Goal: Task Accomplishment & Management: Complete application form

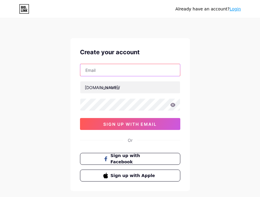
click at [128, 67] on input "text" at bounding box center [130, 70] width 100 height 12
paste input "[EMAIL_ADDRESS][DOMAIN_NAME]"
type input "[EMAIL_ADDRESS][DOMAIN_NAME]"
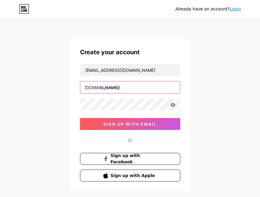
click at [126, 90] on input "text" at bounding box center [130, 87] width 100 height 12
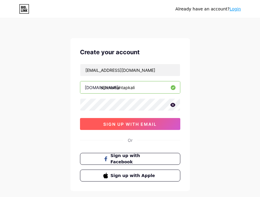
type input "s8totomantapkali"
click at [117, 125] on span "sign up with email" at bounding box center [129, 124] width 53 height 5
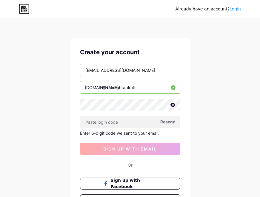
drag, startPoint x: 161, startPoint y: 68, endPoint x: 70, endPoint y: 72, distance: 91.1
click at [70, 72] on div "Create your account gantenggak830@gmail.com bio.link/ s8totomantapkali Resend E…" at bounding box center [129, 127] width 119 height 178
paste input "dokild06"
type input "[EMAIL_ADDRESS][DOMAIN_NAME]"
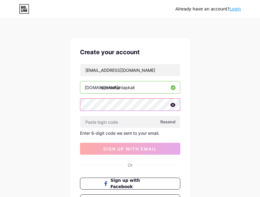
click at [78, 106] on div "Create your account dokild060@gmail.com bio.link/ s8totomantapkali Resend Enter…" at bounding box center [129, 127] width 119 height 178
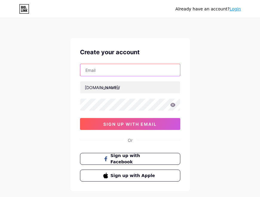
click at [141, 72] on input "text" at bounding box center [130, 70] width 100 height 12
click at [121, 64] on input "text" at bounding box center [130, 70] width 100 height 12
paste input "[EMAIL_ADDRESS][DOMAIN_NAME]"
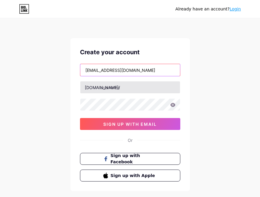
type input "[EMAIL_ADDRESS][DOMAIN_NAME]"
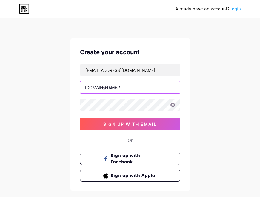
click at [113, 90] on input "text" at bounding box center [130, 87] width 100 height 12
click at [124, 83] on input "s8toto" at bounding box center [130, 87] width 100 height 12
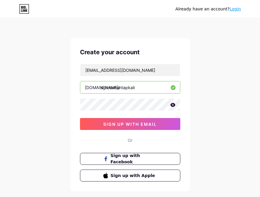
type input "s8totomantapkali"
click at [119, 130] on div "Create your account [EMAIL_ADDRESS][DOMAIN_NAME] [DOMAIN_NAME]/ s8totomantapkal…" at bounding box center [129, 114] width 119 height 153
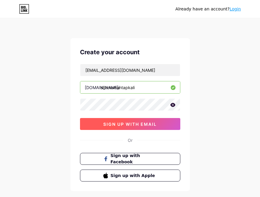
click at [121, 127] on button "sign up with email" at bounding box center [130, 124] width 100 height 12
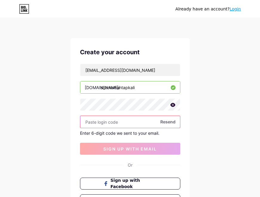
click at [113, 120] on input "text" at bounding box center [130, 122] width 100 height 12
paste input "526593"
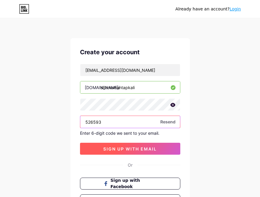
type input "526593"
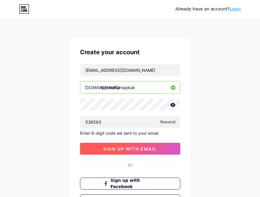
click at [122, 147] on span "sign up with email" at bounding box center [129, 149] width 53 height 5
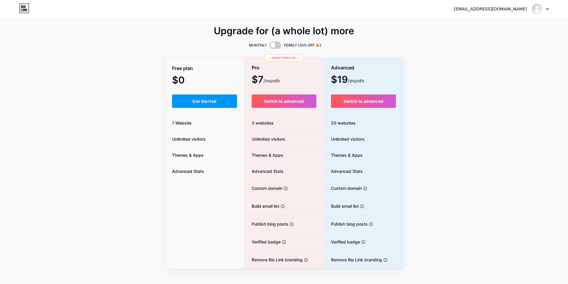
click at [260, 80] on span "$7 /month" at bounding box center [266, 80] width 28 height 8
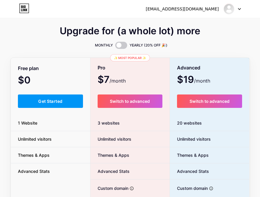
click at [36, 85] on span "$0 /month" at bounding box center [32, 81] width 29 height 8
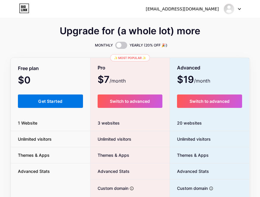
click at [48, 104] on button "Get Started" at bounding box center [50, 101] width 65 height 13
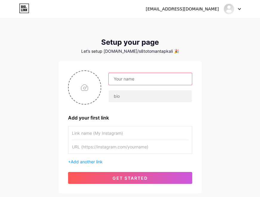
click at [138, 79] on input "text" at bounding box center [150, 79] width 83 height 12
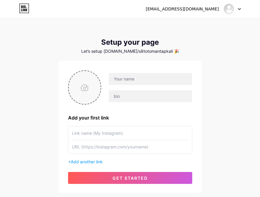
click at [95, 91] on input "file" at bounding box center [85, 87] width 32 height 33
type input "C:\fakepath\qJ1343OB.png"
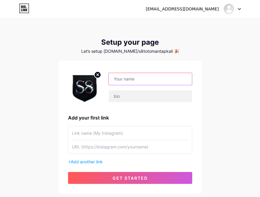
click at [166, 81] on input "text" at bounding box center [150, 79] width 83 height 12
paste input "s8totomantap"
type input "s8totomantap"
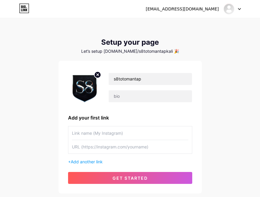
click at [105, 132] on input "text" at bounding box center [130, 133] width 116 height 13
paste input "s8totomantap"
type input "s8totomantap"
click at [116, 150] on input "text" at bounding box center [130, 146] width 116 height 13
paste input "[URL][DOMAIN_NAME]"
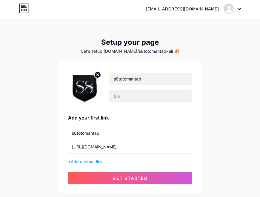
type input "[URL][DOMAIN_NAME]"
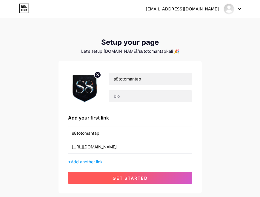
click at [121, 178] on span "get started" at bounding box center [129, 178] width 35 height 5
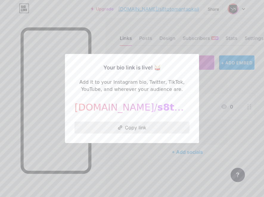
click at [149, 127] on button "Copy link" at bounding box center [132, 128] width 115 height 12
click at [197, 93] on div "Your bio link is live! 🥁 Add it to your Instagram bio, Twitter, TikTok, YouTube…" at bounding box center [132, 98] width 134 height 89
click at [164, 164] on div at bounding box center [132, 98] width 264 height 197
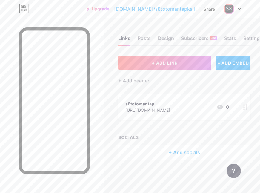
click at [170, 108] on div "[URL][DOMAIN_NAME]" at bounding box center [147, 110] width 45 height 6
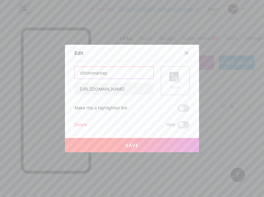
drag, startPoint x: 122, startPoint y: 74, endPoint x: 67, endPoint y: 72, distance: 55.8
click at [67, 72] on div "Edit Content YouTube Play YouTube video without leaving your page. ADD Vimeo Pl…" at bounding box center [132, 99] width 134 height 108
type input "LOGIN S8TOTO"
click at [181, 83] on div "Picture" at bounding box center [175, 81] width 29 height 29
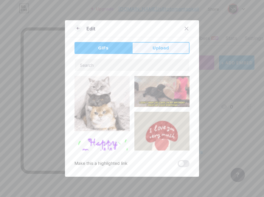
click at [148, 47] on button "Upload" at bounding box center [161, 48] width 58 height 12
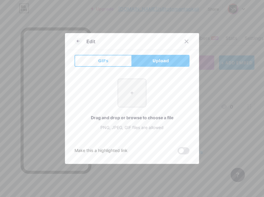
click at [137, 98] on input "file" at bounding box center [132, 93] width 28 height 28
type input "C:\fakepath\qJ1343OB.png"
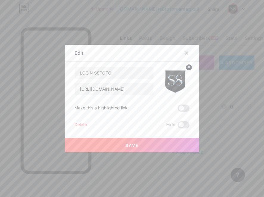
click at [137, 143] on button "Save" at bounding box center [132, 145] width 134 height 14
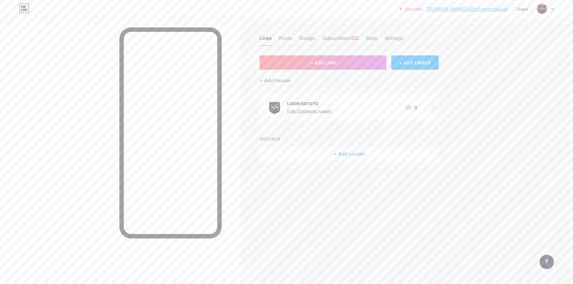
click at [260, 152] on div "+ Add socials" at bounding box center [349, 154] width 179 height 14
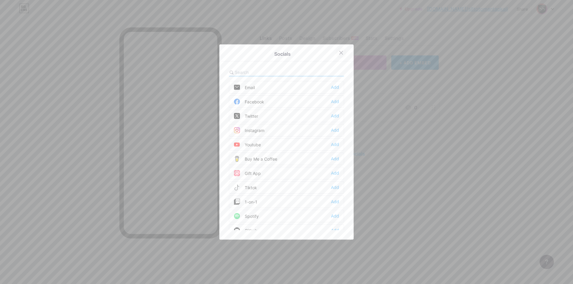
click at [260, 53] on div at bounding box center [341, 52] width 11 height 11
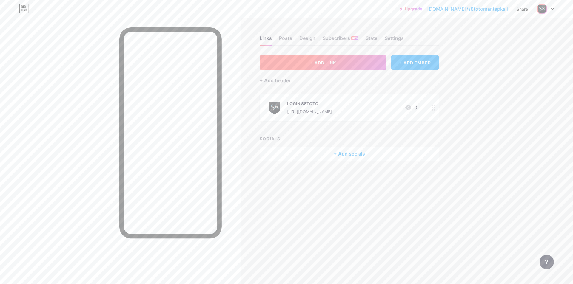
click at [260, 66] on button "+ ADD LINK" at bounding box center [323, 62] width 127 height 14
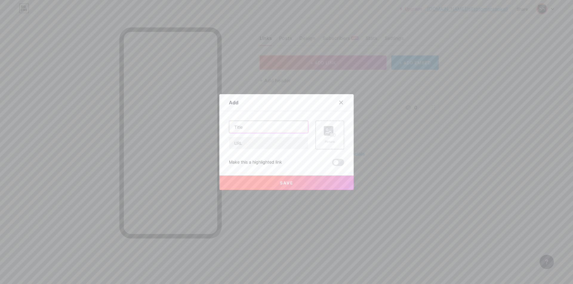
click at [260, 130] on input "text" at bounding box center [268, 127] width 79 height 12
type input "a"
type input "DAFTAR S8TOTO"
click at [260, 140] on div "Picture" at bounding box center [330, 142] width 12 height 4
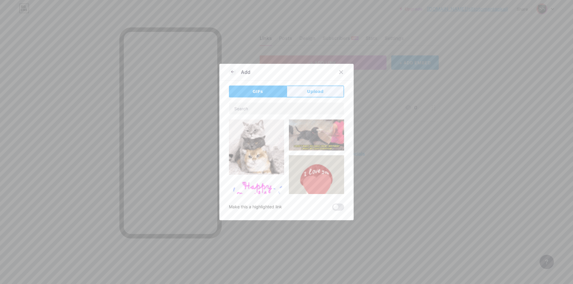
click at [260, 91] on span "Upload" at bounding box center [315, 92] width 16 height 6
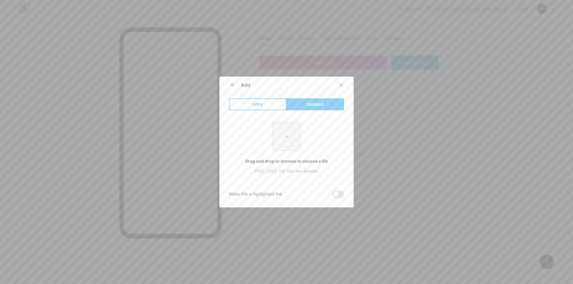
click at [260, 138] on input "file" at bounding box center [286, 137] width 28 height 28
type input "C:\fakepath\qJ1343OB.png"
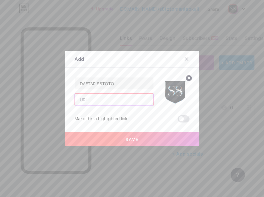
click at [108, 96] on input "text" at bounding box center [114, 100] width 79 height 12
paste input "[URL][DOMAIN_NAME]"
type input "[URL][DOMAIN_NAME]"
click at [140, 135] on button "Save" at bounding box center [132, 139] width 134 height 14
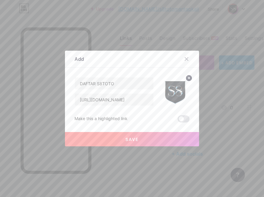
scroll to position [0, 0]
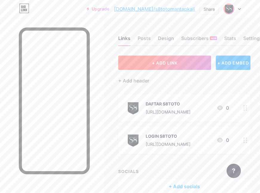
click at [199, 61] on button "+ ADD LINK" at bounding box center [164, 62] width 92 height 14
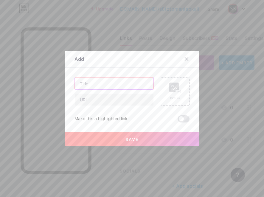
click at [118, 87] on input "text" at bounding box center [114, 84] width 79 height 12
type input "RTP GACOR"
click at [119, 104] on input "text" at bounding box center [114, 100] width 79 height 12
paste input "[URL][DOMAIN_NAME]"
type input "[URL][DOMAIN_NAME]"
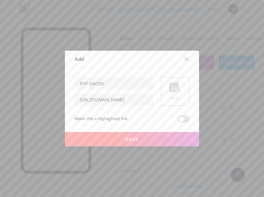
click at [169, 91] on rect at bounding box center [174, 88] width 10 height 10
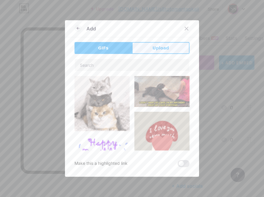
click at [159, 50] on span "Upload" at bounding box center [161, 48] width 16 height 6
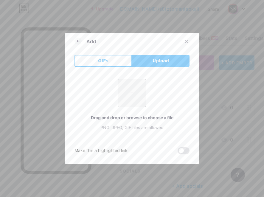
click at [135, 96] on input "file" at bounding box center [132, 93] width 28 height 28
type input "C:\fakepath\qJ1343OB.png"
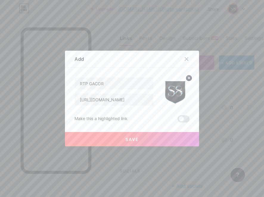
click at [149, 139] on button "Save" at bounding box center [132, 139] width 134 height 14
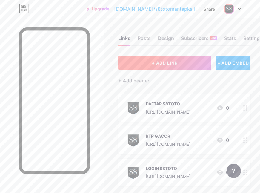
click at [187, 66] on button "+ ADD LINK" at bounding box center [164, 62] width 92 height 14
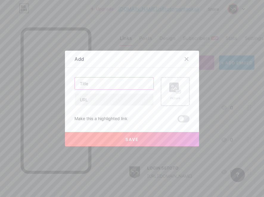
click at [93, 86] on input "text" at bounding box center [114, 84] width 79 height 12
type input "GROUP FACEBOOK"
click at [111, 101] on input "text" at bounding box center [114, 100] width 79 height 12
paste input "[URL][DOMAIN_NAME]"
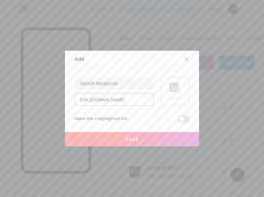
type input "[URL][DOMAIN_NAME]"
click at [173, 94] on div "Picture" at bounding box center [175, 92] width 12 height 18
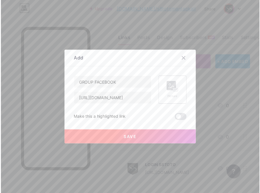
scroll to position [0, 0]
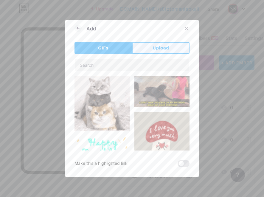
click at [157, 47] on span "Upload" at bounding box center [161, 48] width 16 height 6
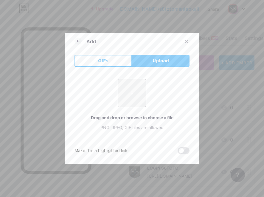
click at [142, 96] on input "file" at bounding box center [132, 93] width 28 height 28
type input "C:\fakepath\qJ1343OB.png"
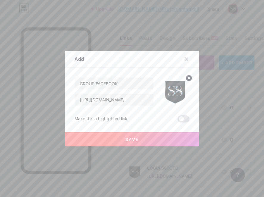
click at [127, 138] on span "Save" at bounding box center [132, 139] width 13 height 5
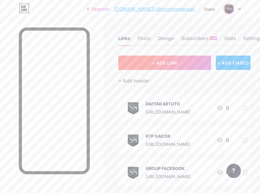
click at [162, 67] on button "+ ADD LINK" at bounding box center [164, 62] width 92 height 14
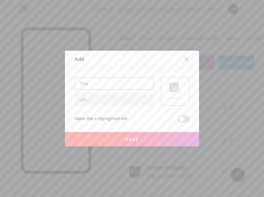
click at [110, 85] on input "text" at bounding box center [114, 84] width 79 height 12
type input "LIVE BOLA"
click at [90, 106] on div "LIVE BOLA Picture Make this a highlighted link Save" at bounding box center [132, 99] width 115 height 45
click at [98, 99] on input "text" at bounding box center [114, 100] width 79 height 12
paste input "[URL][DOMAIN_NAME]"
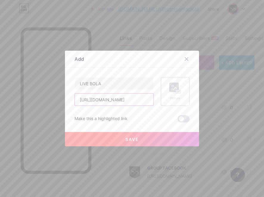
type input "[URL][DOMAIN_NAME]"
click at [176, 93] on rect at bounding box center [178, 92] width 5 height 4
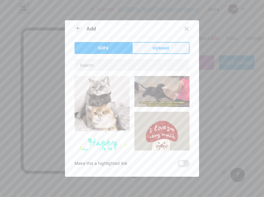
click at [160, 47] on span "Upload" at bounding box center [161, 48] width 16 height 6
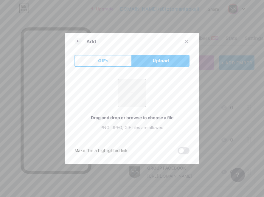
click at [138, 94] on input "file" at bounding box center [132, 93] width 28 height 28
type input "C:\fakepath\qJ1343OB.png"
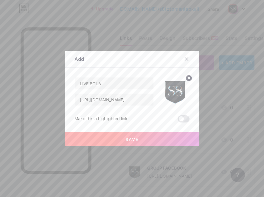
click at [142, 140] on button "Save" at bounding box center [132, 139] width 134 height 14
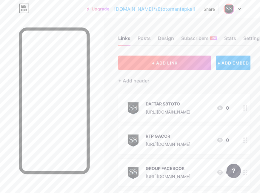
click at [160, 61] on span "+ ADD LINK" at bounding box center [165, 62] width 26 height 5
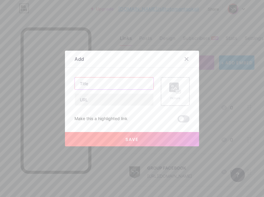
click at [105, 85] on input "text" at bounding box center [114, 84] width 79 height 12
type input "WHATSAPP"
click at [127, 102] on input "text" at bounding box center [114, 100] width 79 height 12
paste input "[URL][DOMAIN_NAME]"
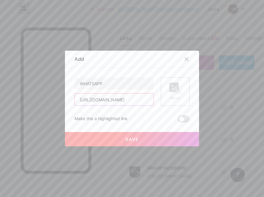
type input "[URL][DOMAIN_NAME]"
click at [169, 90] on rect at bounding box center [174, 88] width 10 height 10
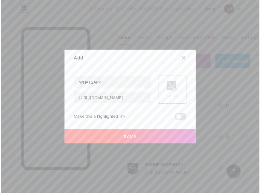
scroll to position [0, 0]
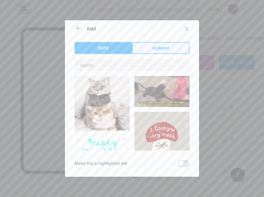
click at [166, 48] on button "Upload" at bounding box center [161, 48] width 58 height 12
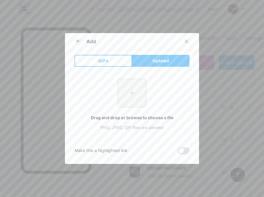
click at [143, 100] on input "file" at bounding box center [132, 93] width 28 height 28
type input "C:\fakepath\qJ1343OB.png"
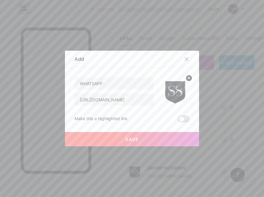
click at [138, 135] on button "Save" at bounding box center [132, 139] width 134 height 14
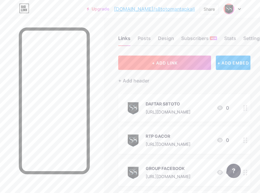
click at [157, 65] on span "+ ADD LINK" at bounding box center [165, 62] width 26 height 5
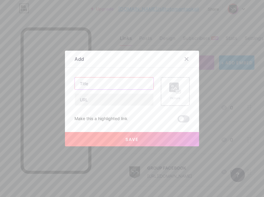
click at [115, 85] on input "text" at bounding box center [114, 84] width 79 height 12
type input "TELEGRAM"
click at [161, 89] on div "Picture" at bounding box center [175, 91] width 29 height 29
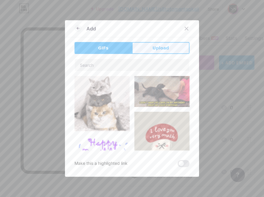
click at [153, 48] on span "Upload" at bounding box center [161, 48] width 16 height 6
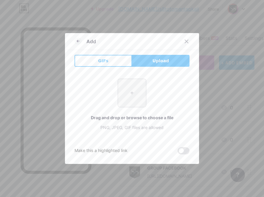
click at [124, 99] on input "file" at bounding box center [132, 93] width 28 height 28
type input "C:\fakepath\qJ1343OB.png"
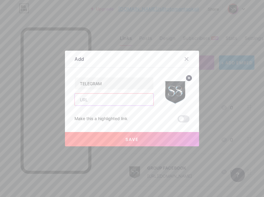
click at [119, 99] on input "text" at bounding box center [114, 100] width 79 height 12
paste input "[URL][DOMAIN_NAME]"
type input "[URL][DOMAIN_NAME]"
click at [120, 138] on button "Save" at bounding box center [132, 139] width 134 height 14
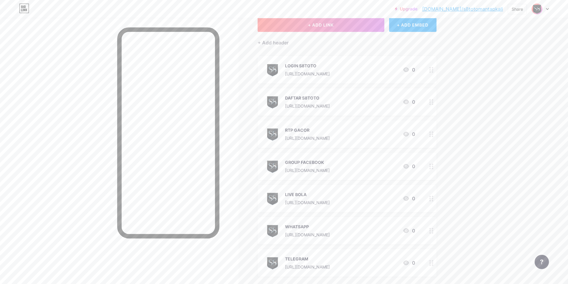
scroll to position [0, 0]
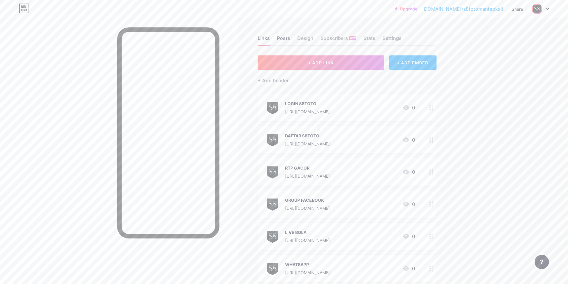
click at [260, 36] on div "Posts" at bounding box center [283, 40] width 13 height 11
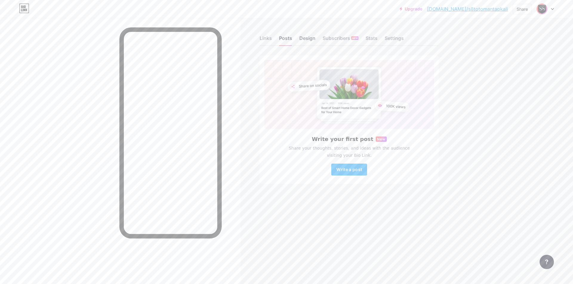
click at [260, 37] on div "Design" at bounding box center [307, 40] width 16 height 11
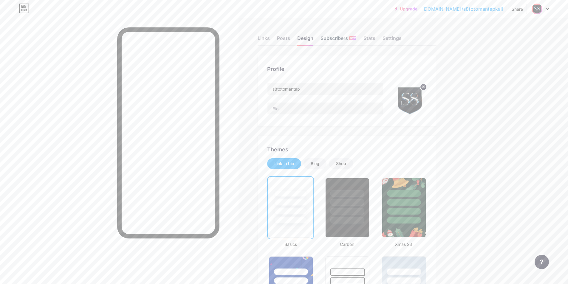
click at [260, 41] on div "Subscribers NEW" at bounding box center [339, 40] width 36 height 11
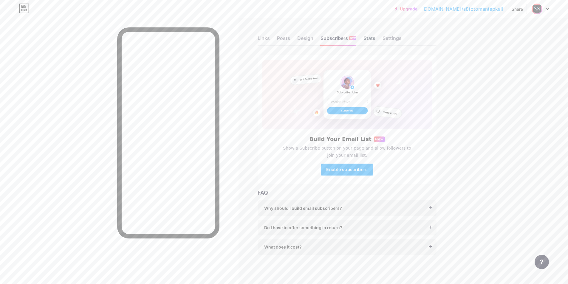
click at [260, 38] on div "Stats" at bounding box center [370, 40] width 12 height 11
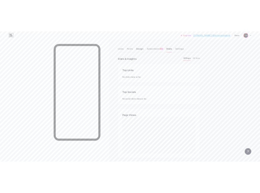
scroll to position [284, 568]
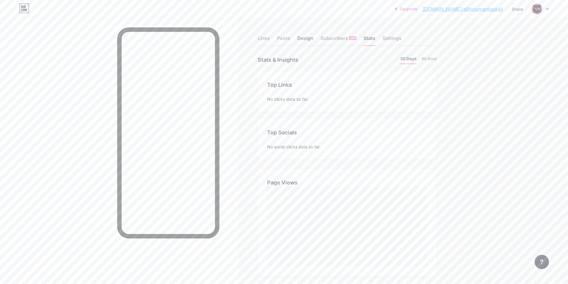
click at [260, 36] on div "Design" at bounding box center [305, 40] width 16 height 11
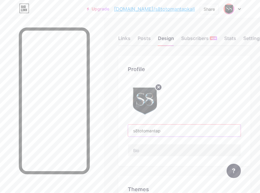
drag, startPoint x: 187, startPoint y: 127, endPoint x: 129, endPoint y: 126, distance: 57.6
click at [129, 126] on div "Profile s8totomantap" at bounding box center [184, 110] width 132 height 110
paste input "S8TOTO Slot Server [GEOGRAPHIC_DATA] Super Gacor"
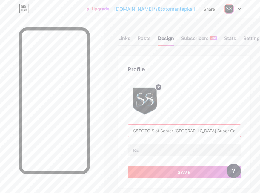
type input "S8TOTO Slot Server [GEOGRAPHIC_DATA] Super Gacor"
click at [172, 153] on input "text" at bounding box center [184, 150] width 112 height 12
paste input "S8TOTO adalah salah satu platform slot online terbaik yang menyediakan Slot Ser…"
type input "S8TOTO adalah salah satu platform slot online terbaik yang menyediakan Slot Ser…"
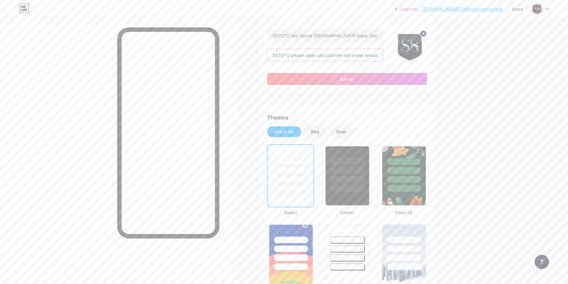
scroll to position [119, 0]
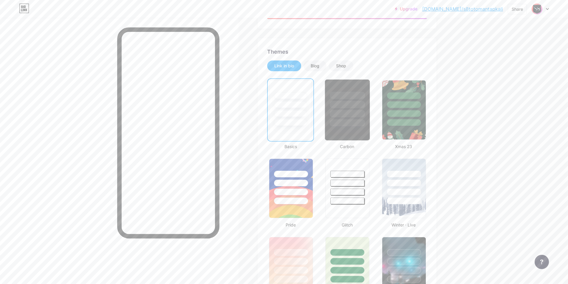
click at [260, 128] on div at bounding box center [347, 109] width 45 height 61
click at [260, 127] on div at bounding box center [347, 110] width 43 height 60
click at [260, 121] on div at bounding box center [404, 123] width 35 height 7
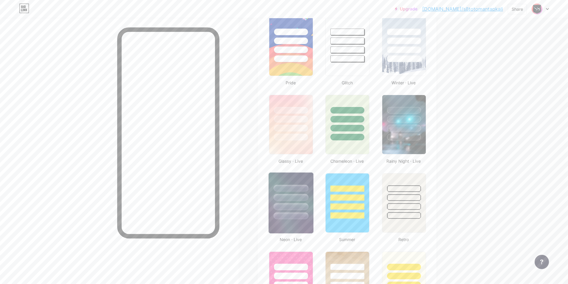
scroll to position [269, 0]
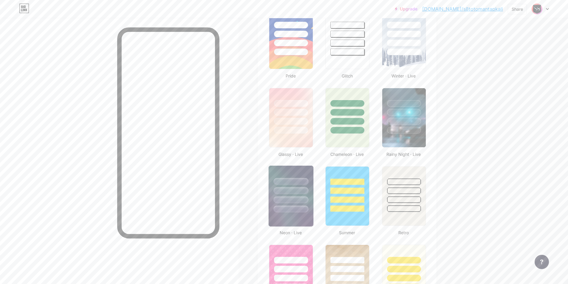
click at [260, 197] on img at bounding box center [291, 196] width 45 height 61
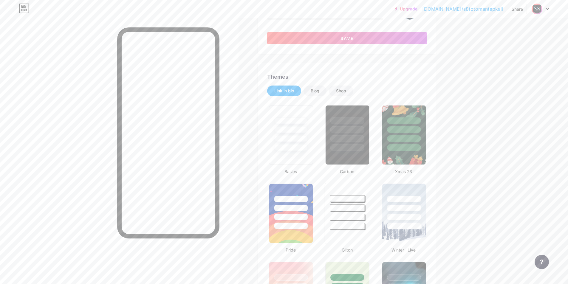
scroll to position [184, 0]
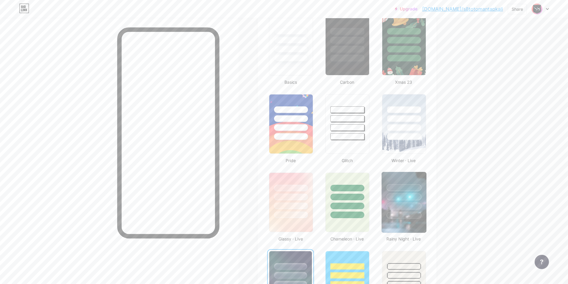
click at [260, 192] on div at bounding box center [404, 195] width 45 height 47
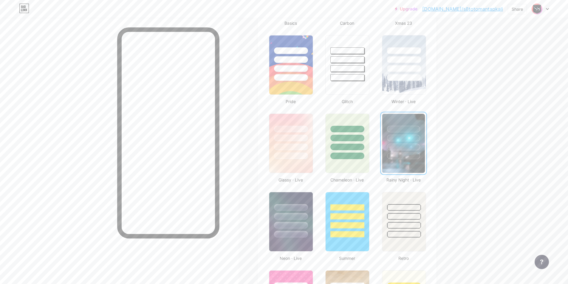
scroll to position [243, 0]
click at [260, 197] on div at bounding box center [291, 214] width 45 height 47
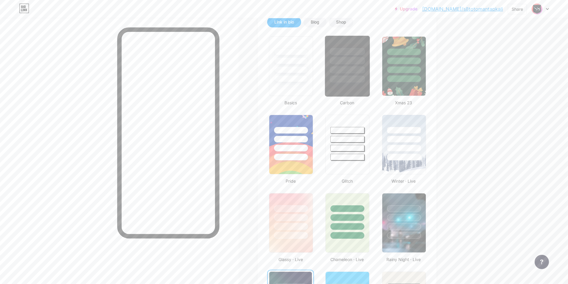
scroll to position [124, 0]
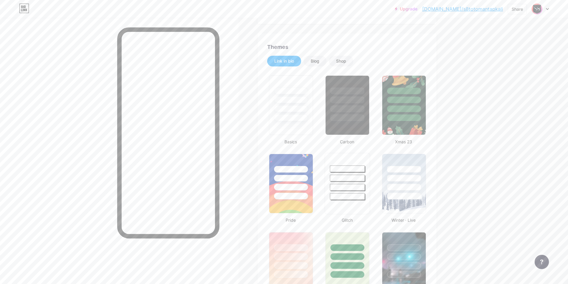
click at [260, 178] on div at bounding box center [347, 178] width 35 height 7
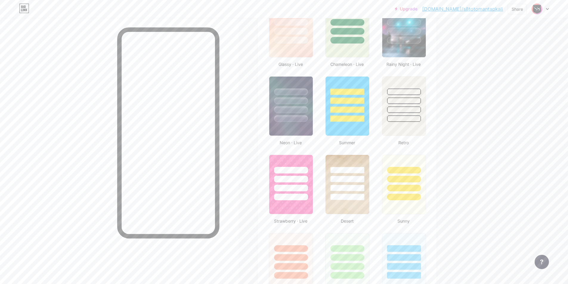
scroll to position [423, 0]
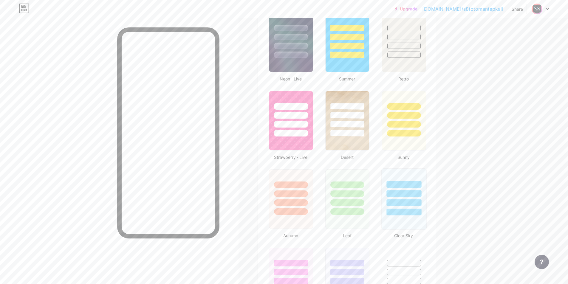
click at [260, 197] on div at bounding box center [404, 199] width 45 height 61
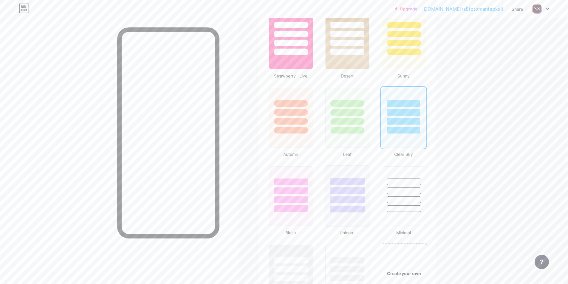
scroll to position [542, 0]
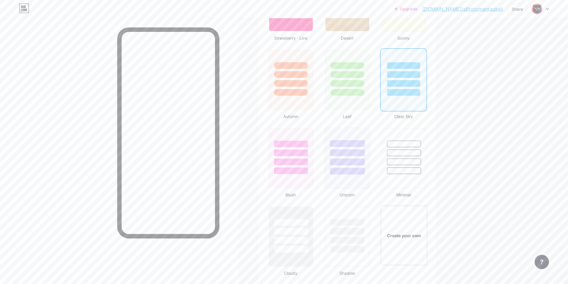
click at [260, 171] on div at bounding box center [347, 171] width 35 height 7
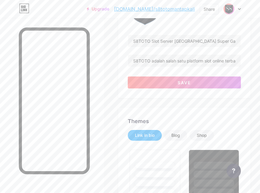
scroll to position [0, 0]
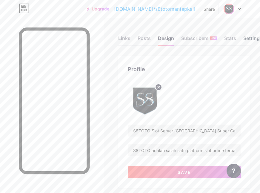
click at [248, 36] on div "Settings" at bounding box center [252, 40] width 19 height 11
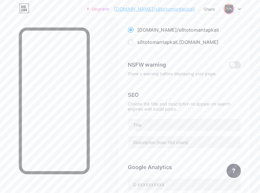
scroll to position [60, 0]
click at [172, 124] on input "text" at bounding box center [184, 124] width 112 height 12
paste input "S8TOTO Slot Server [GEOGRAPHIC_DATA] Super Gacor"
type input "S8TOTO Slot Server [GEOGRAPHIC_DATA] Super Gacor"
click at [175, 140] on input "text" at bounding box center [184, 141] width 112 height 12
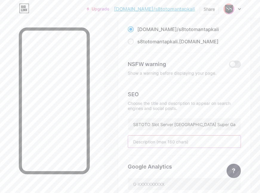
paste input "S8TOTO adalah salah satu platform slot online terbaik yang menyediakan Slot Ser…"
type input "S8TOTO adalah salah satu platform slot online terbaik yang menyediakan Slot Ser…"
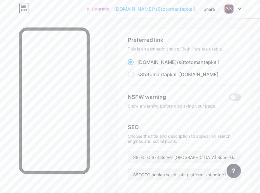
scroll to position [0, 0]
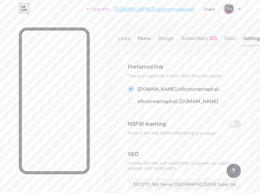
click at [146, 38] on div "Posts" at bounding box center [144, 40] width 13 height 11
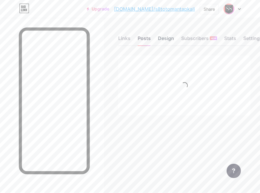
click at [167, 43] on div "Design" at bounding box center [166, 40] width 16 height 11
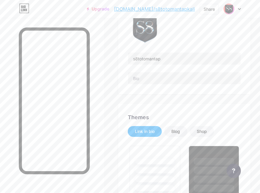
scroll to position [60, 0]
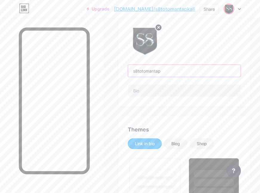
drag, startPoint x: 187, startPoint y: 68, endPoint x: 125, endPoint y: 67, distance: 62.1
click at [125, 67] on div "Profile s8totomantap" at bounding box center [184, 51] width 132 height 110
paste input "S8TOTO Slot Server [GEOGRAPHIC_DATA] Super Gacor"
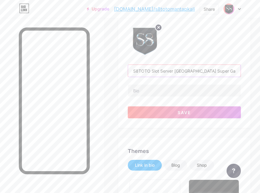
type input "S8TOTO Slot Server [GEOGRAPHIC_DATA] Super Gacor"
click at [155, 92] on input "text" at bounding box center [184, 90] width 112 height 12
paste input "S8TOTO adalah salah satu platform slot online terbaik yang menyediakan Slot Ser…"
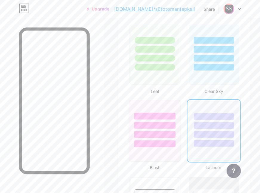
scroll to position [835, 0]
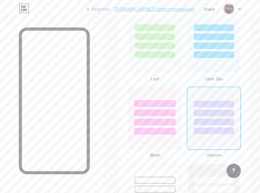
type input "S8TOTO adalah salah satu platform slot online terbaik yang menyediakan Slot Ser…"
click at [169, 119] on div at bounding box center [154, 121] width 41 height 7
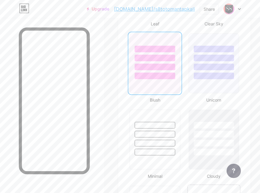
scroll to position [955, 0]
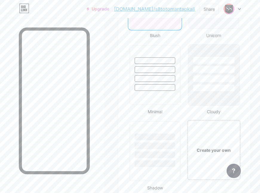
click at [215, 75] on div at bounding box center [213, 78] width 41 height 7
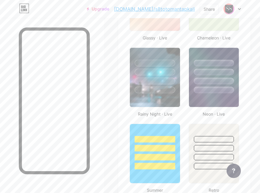
scroll to position [567, 0]
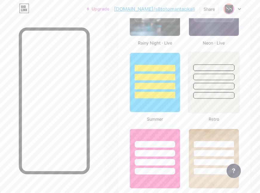
click at [231, 90] on div at bounding box center [213, 75] width 51 height 47
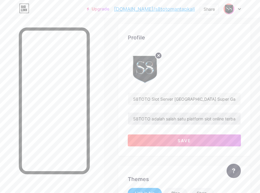
scroll to position [30, 0]
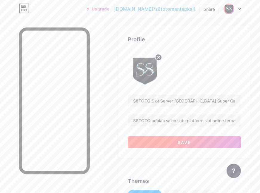
click at [198, 139] on button "Save" at bounding box center [184, 142] width 113 height 12
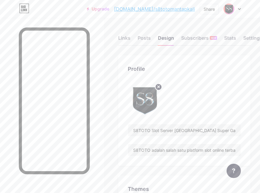
scroll to position [0, 0]
click at [254, 38] on div "Settings" at bounding box center [252, 40] width 19 height 11
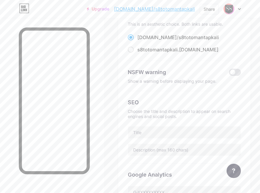
scroll to position [60, 0]
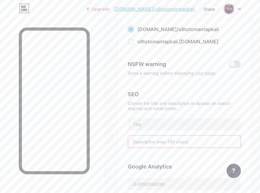
click at [149, 140] on input "text" at bounding box center [184, 141] width 112 height 12
paste input "S8TOTO adalah salah satu platform slot online terbaik yang menyediakan Slot Ser…"
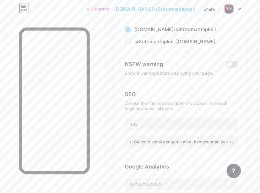
scroll to position [0, 0]
click at [164, 138] on input "S8TOTO adalah salah satu platform slot online terbaik yang menyediakan Slot Ser…" at bounding box center [181, 141] width 112 height 12
paste input "text"
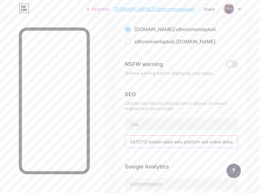
scroll to position [0, 106]
type input "S8TOTO adalah salah satu platform slot online terbaik yang menyediakan Slot Ser…"
click at [147, 118] on input "text" at bounding box center [181, 124] width 112 height 12
paste input "S8TOTO Slot Server [GEOGRAPHIC_DATA] Super Gacor"
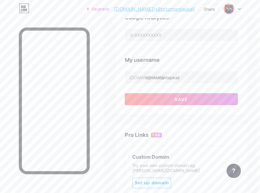
scroll to position [179, 5]
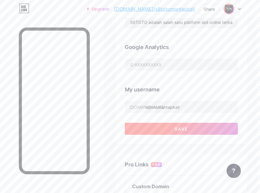
type input "S8TOTO Slot Server [GEOGRAPHIC_DATA] Super Gacor"
click at [167, 129] on button "Save" at bounding box center [181, 129] width 113 height 12
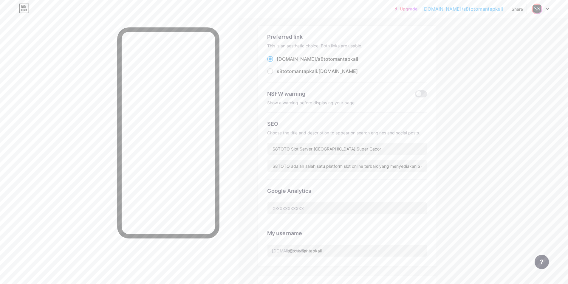
scroll to position [0, 0]
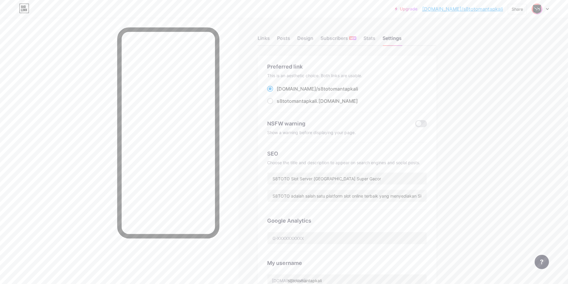
click at [260, 8] on link "[DOMAIN_NAME]/s8totomantapkali" at bounding box center [463, 8] width 81 height 7
drag, startPoint x: 507, startPoint y: 7, endPoint x: 446, endPoint y: 9, distance: 60.3
click at [260, 9] on div "Upgrade [DOMAIN_NAME]/s8toto... [DOMAIN_NAME]/s8totomantapkali Share Switch acc…" at bounding box center [472, 9] width 154 height 11
copy div "[DOMAIN_NAME]/s8totomantapkali Share Switch accounts S8TOTO Slot Server [GEOGRA…"
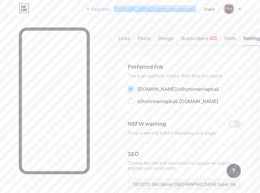
copy div "[DOMAIN_NAME]/s8totomantapkali Share Switch accounts S8TOTO Slot Server [GEOGRA…"
